Goal: Book appointment/travel/reservation

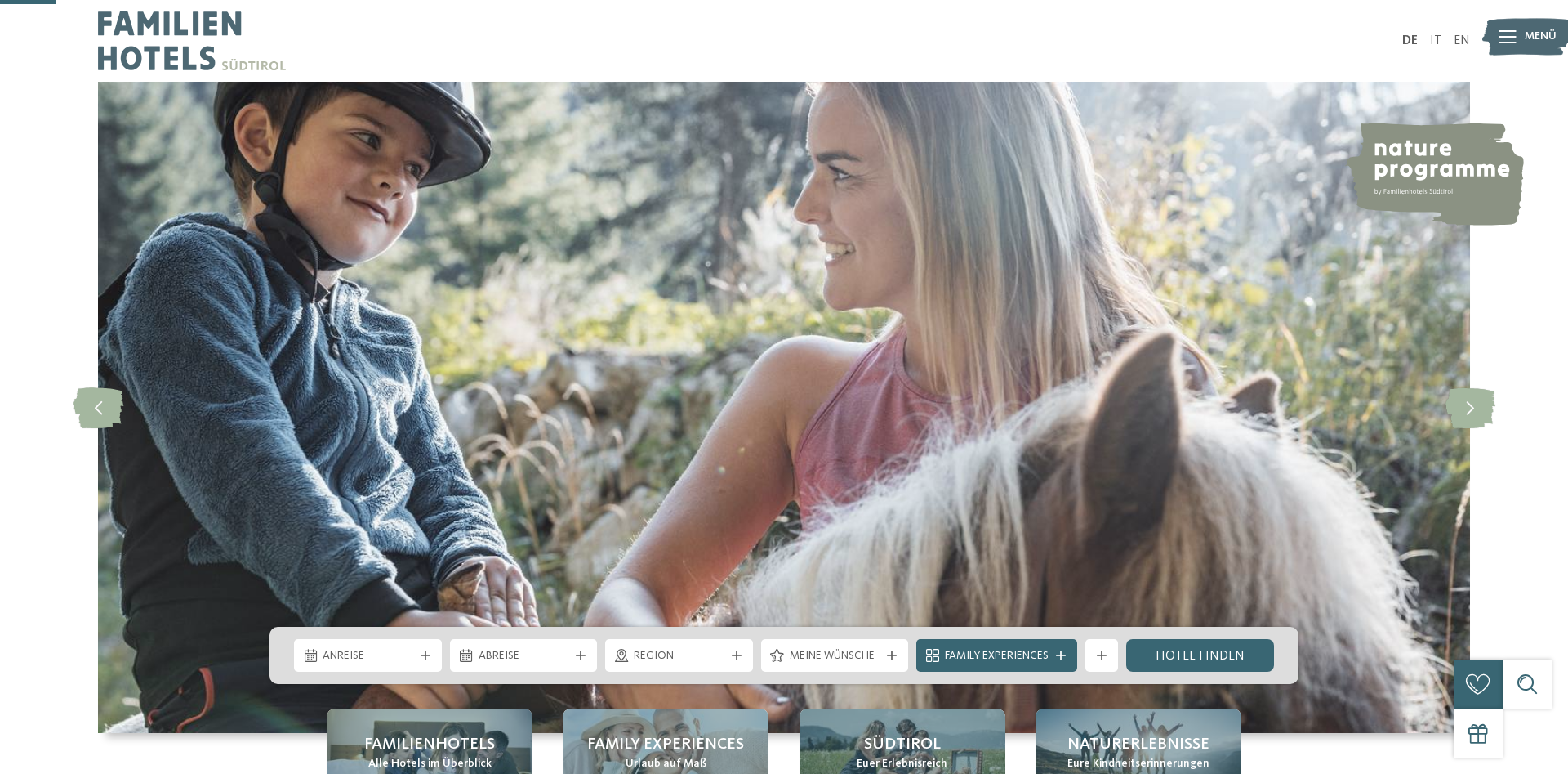
scroll to position [250, 0]
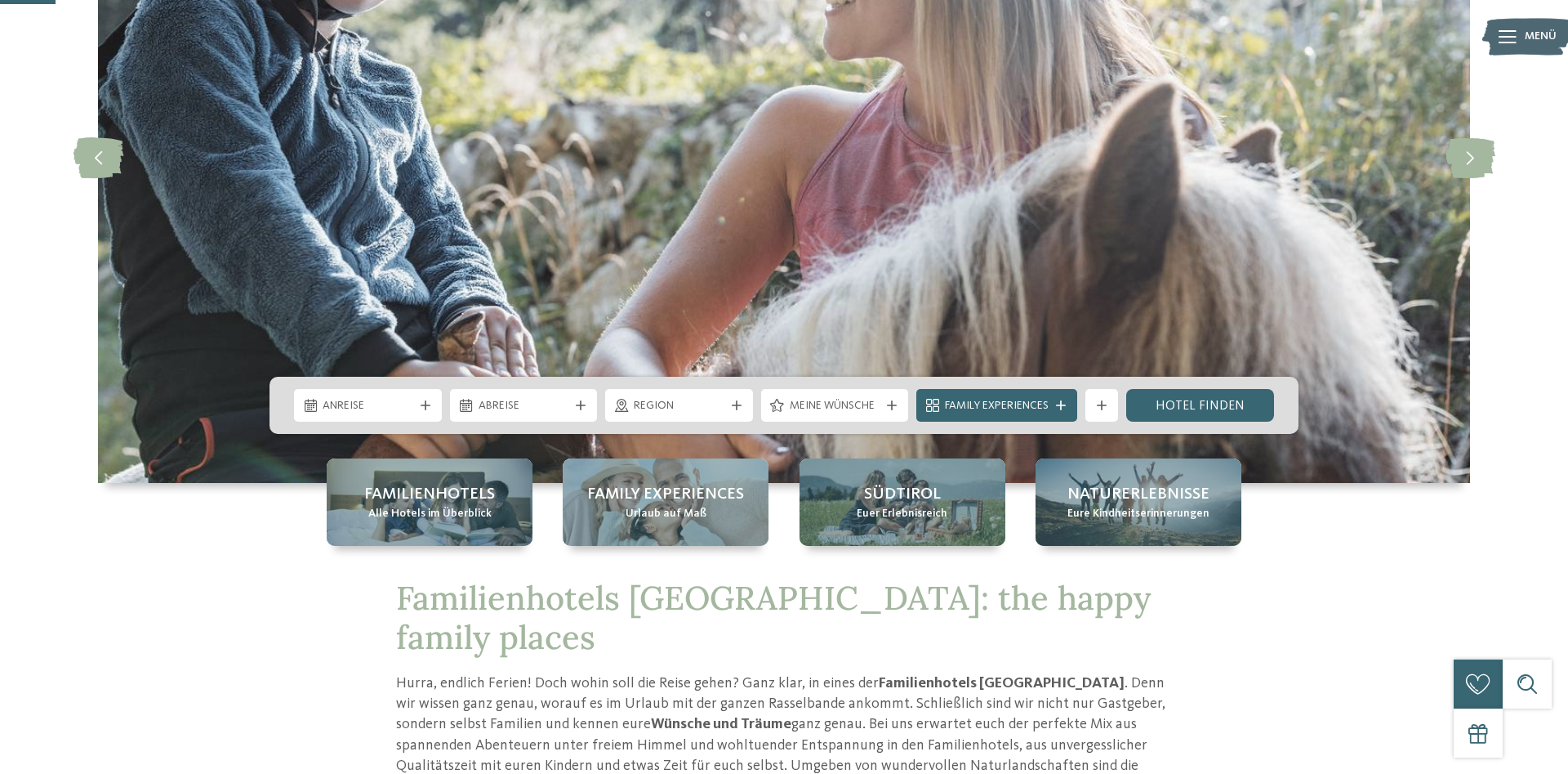
click at [363, 401] on span "Anreise" at bounding box center [368, 406] width 91 height 16
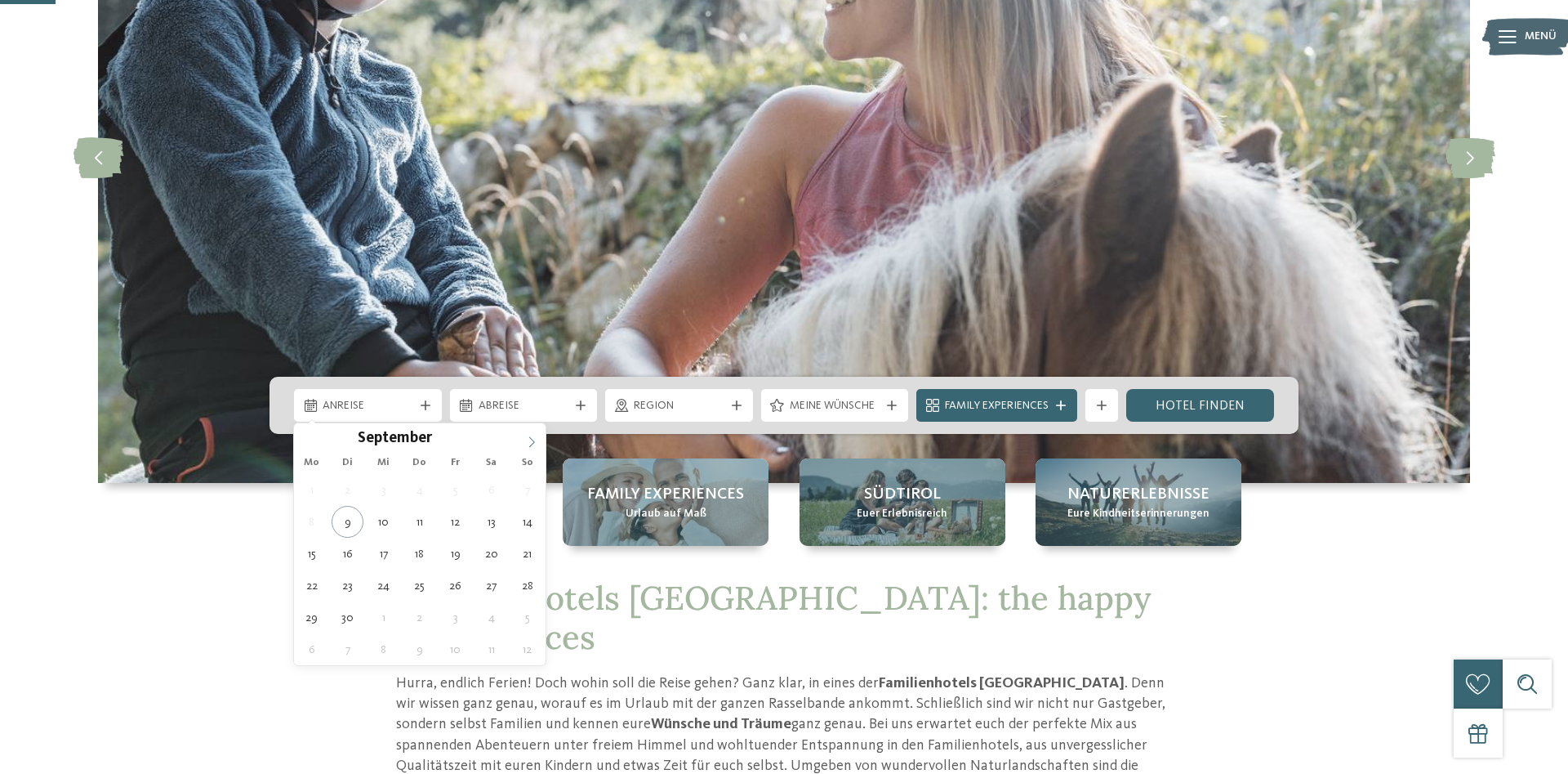
click at [524, 434] on span at bounding box center [531, 436] width 27 height 27
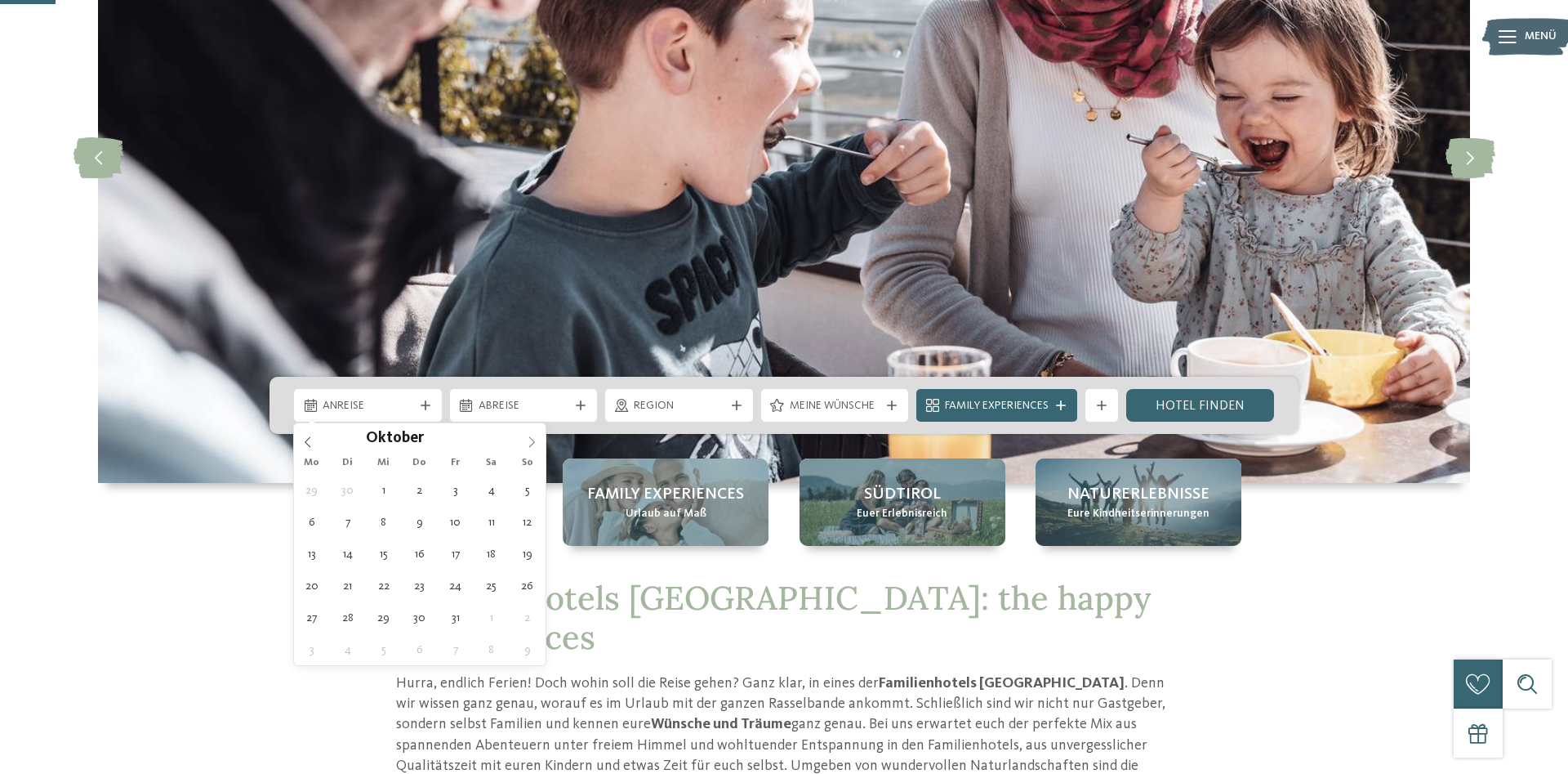
click at [524, 434] on span at bounding box center [531, 436] width 27 height 27
type div "[DATE]"
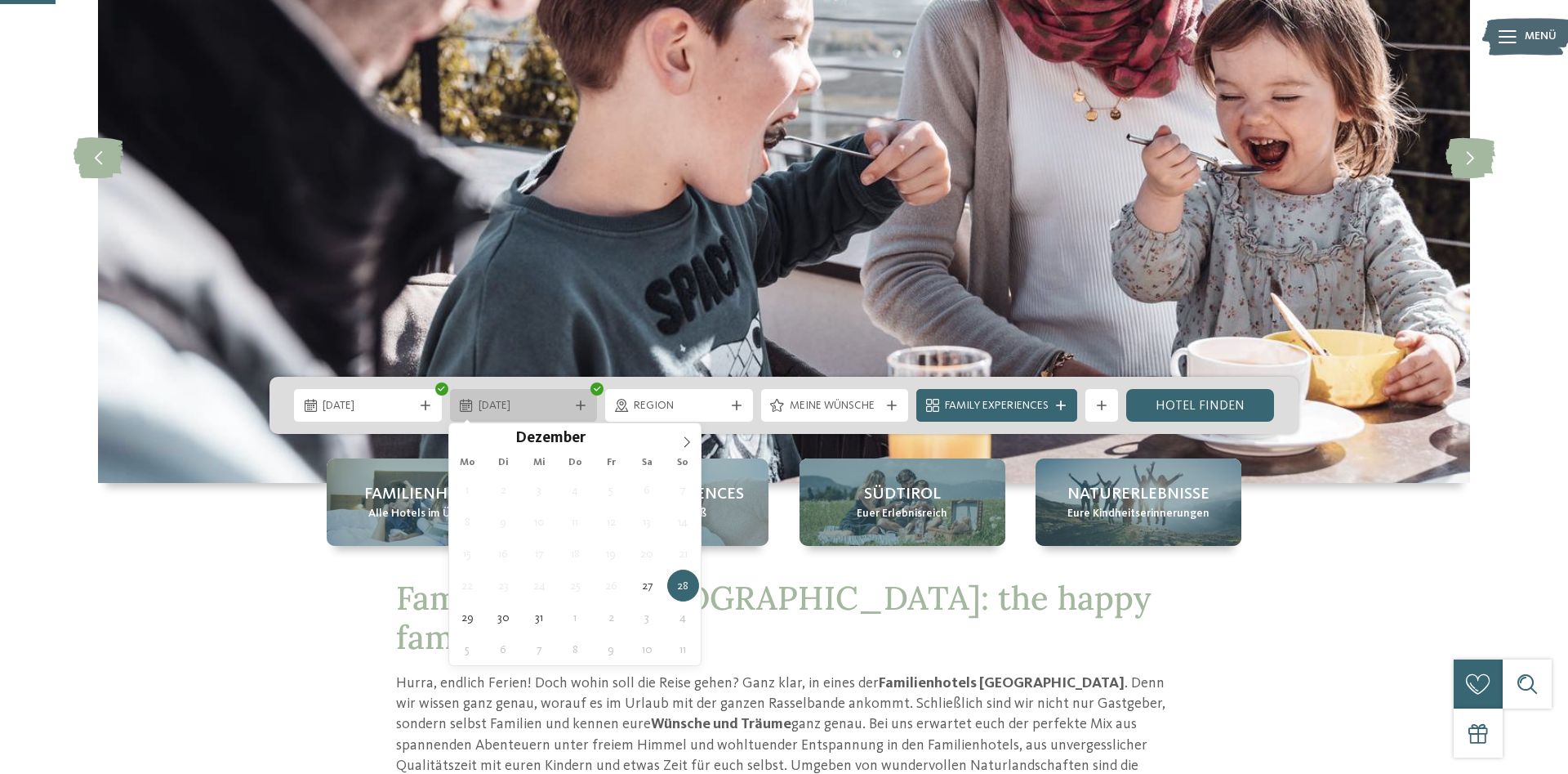
click at [524, 405] on span "[DATE]" at bounding box center [524, 406] width 91 height 16
type input "****"
click at [679, 448] on span at bounding box center [687, 436] width 27 height 27
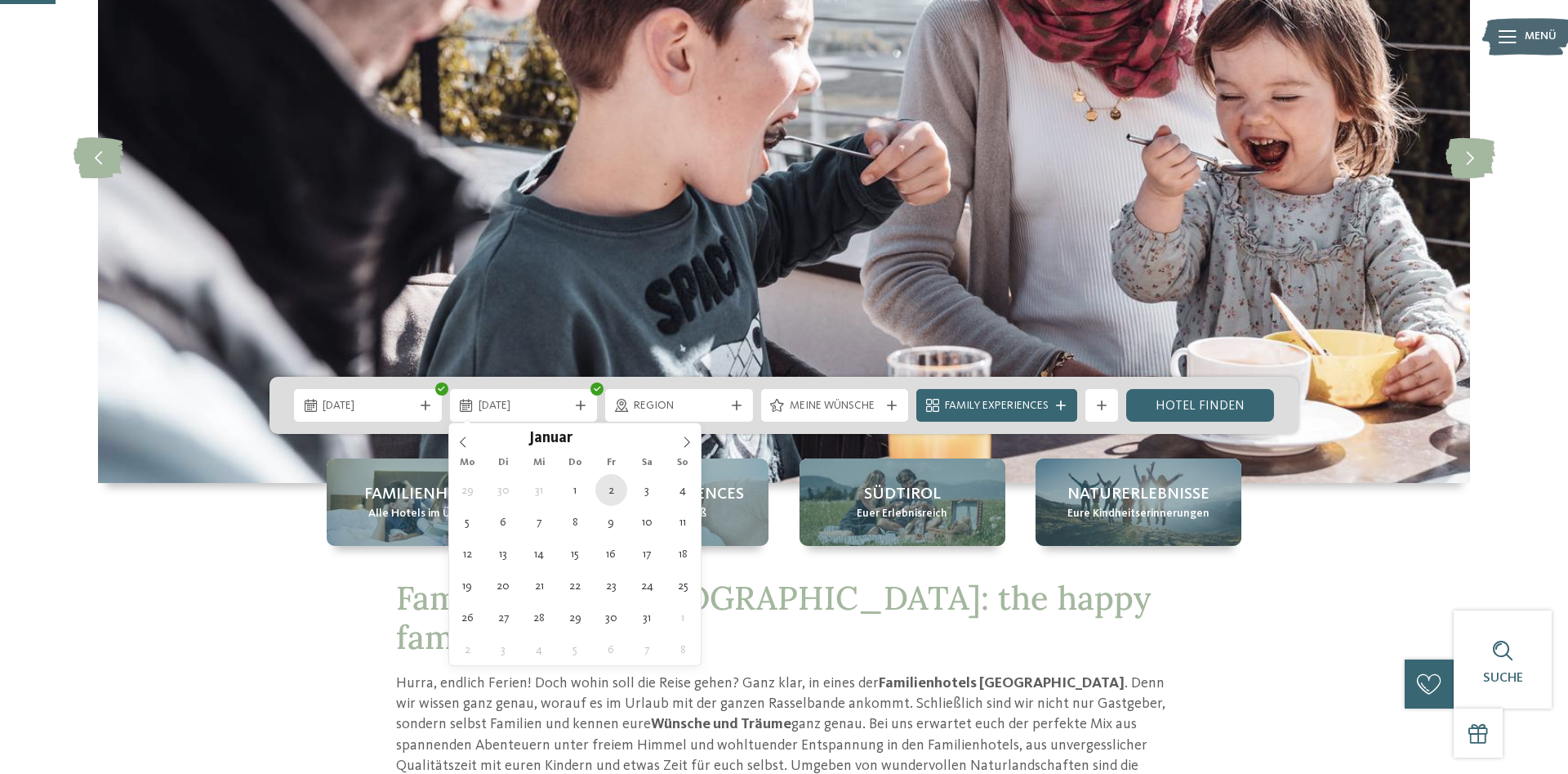
type div "[DATE]"
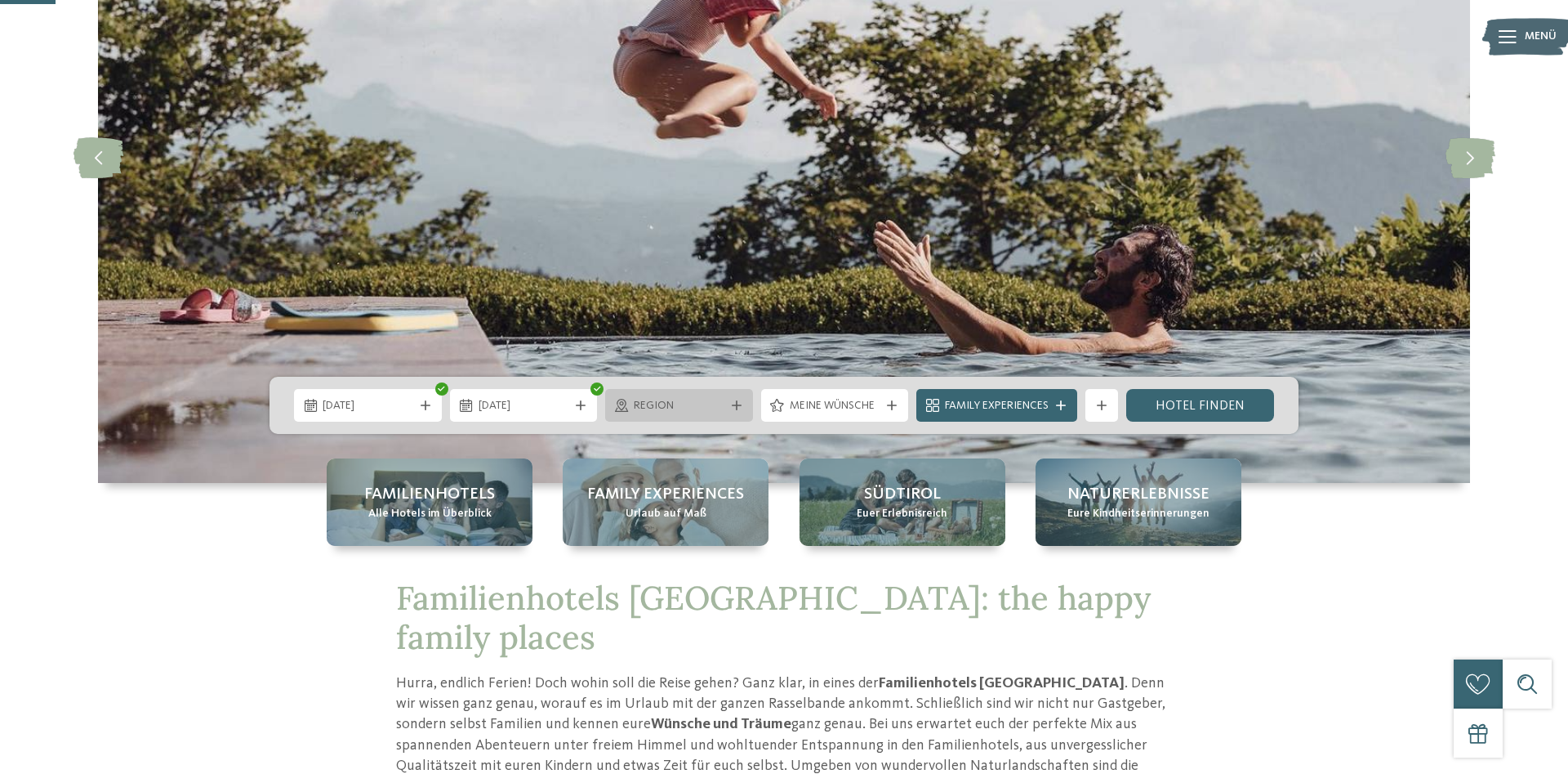
click at [743, 405] on div at bounding box center [736, 405] width 16 height 9
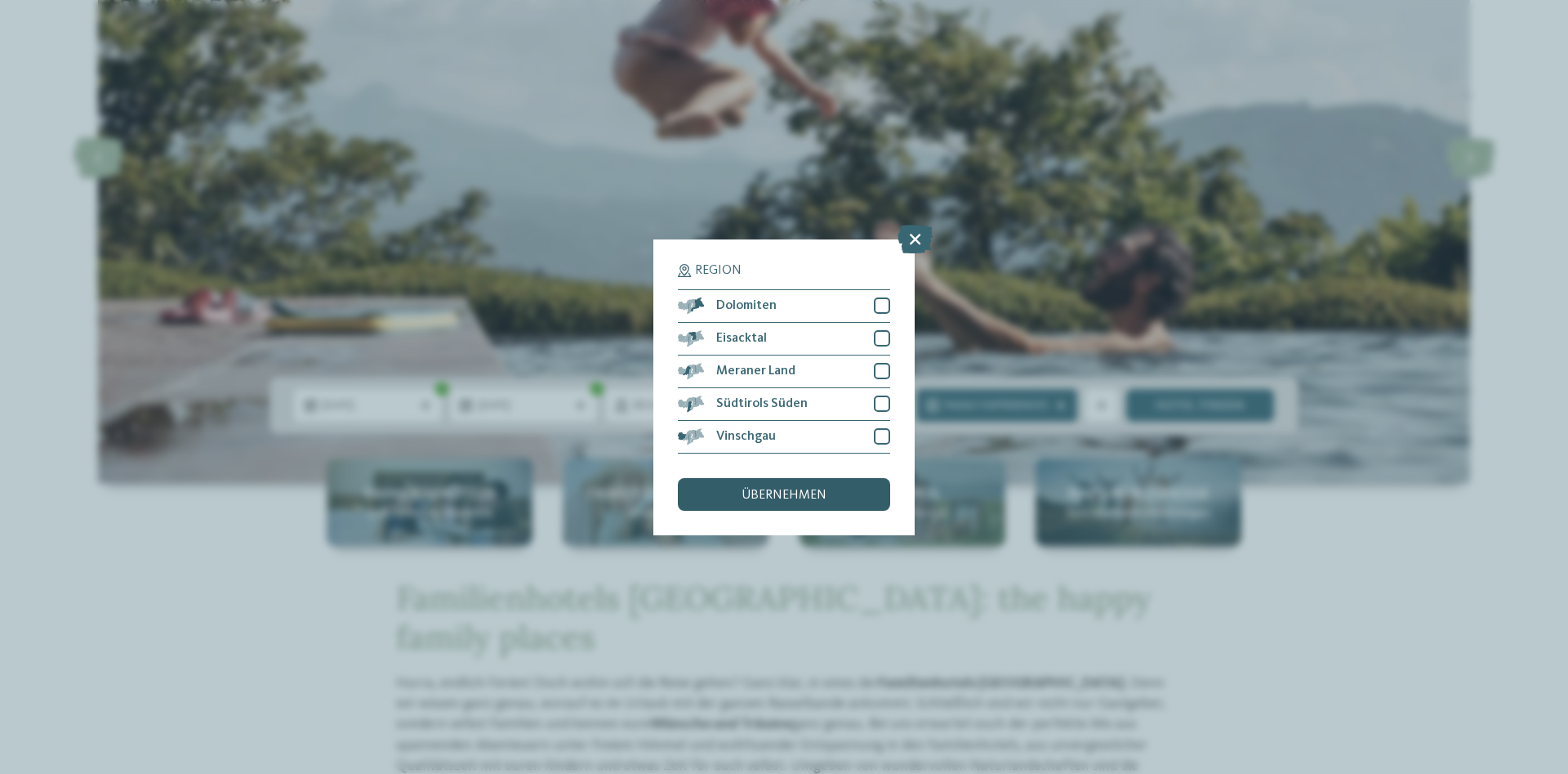
click at [748, 491] on span "übernehmen" at bounding box center [784, 495] width 85 height 13
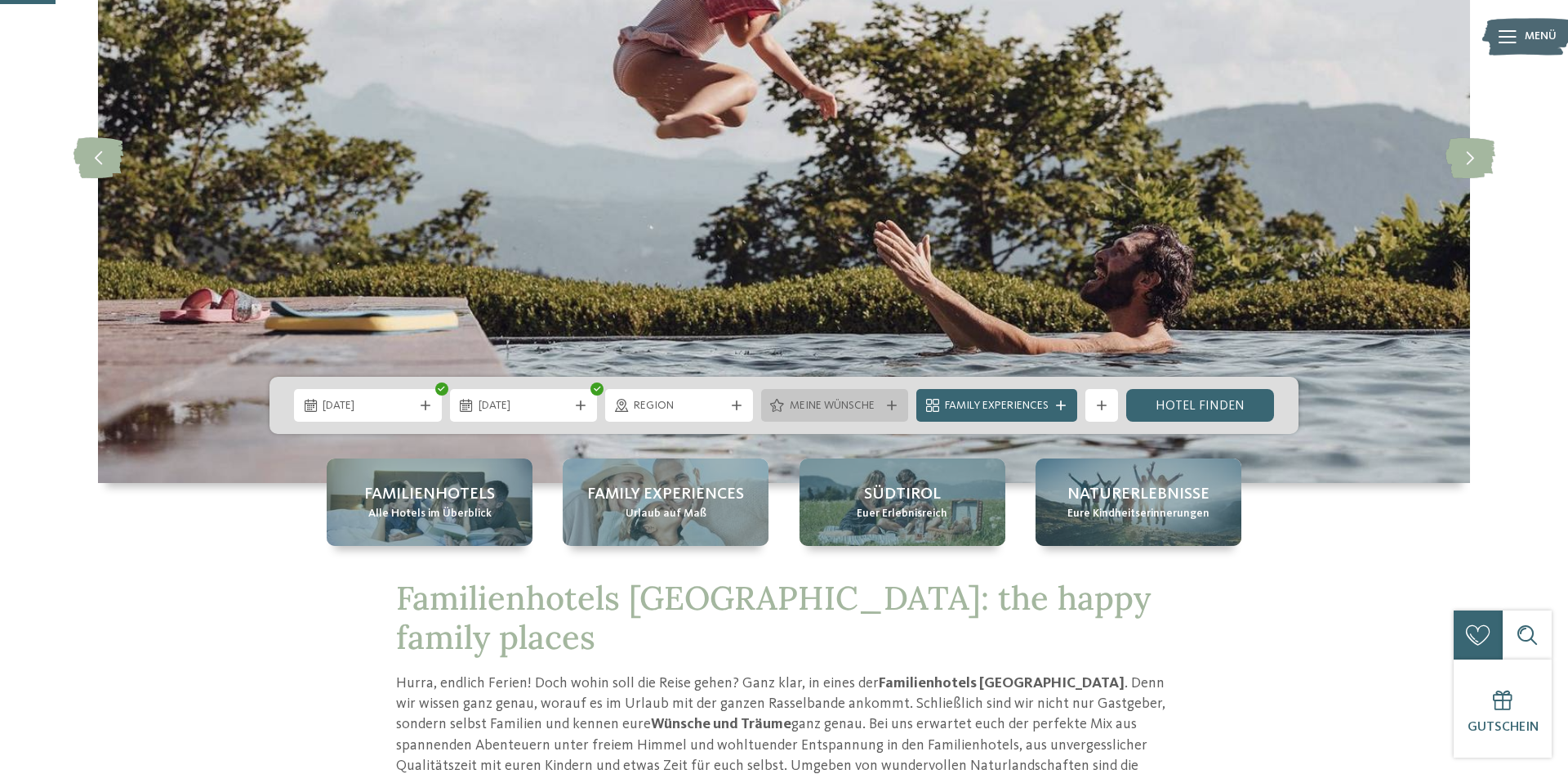
click at [826, 401] on span "Meine Wünsche" at bounding box center [835, 406] width 91 height 16
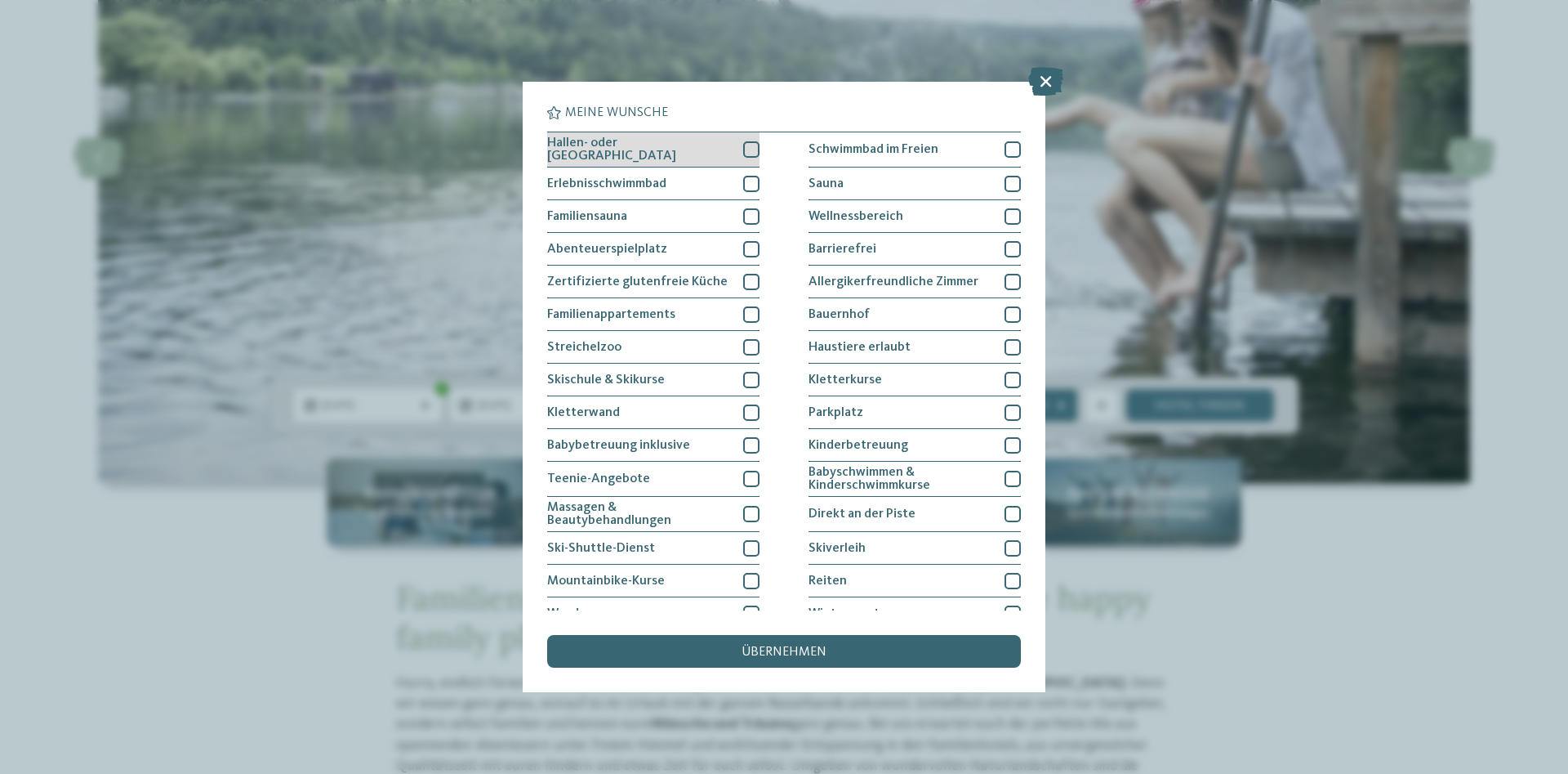
click at [745, 150] on div at bounding box center [751, 149] width 16 height 16
